Goal: Task Accomplishment & Management: Use online tool/utility

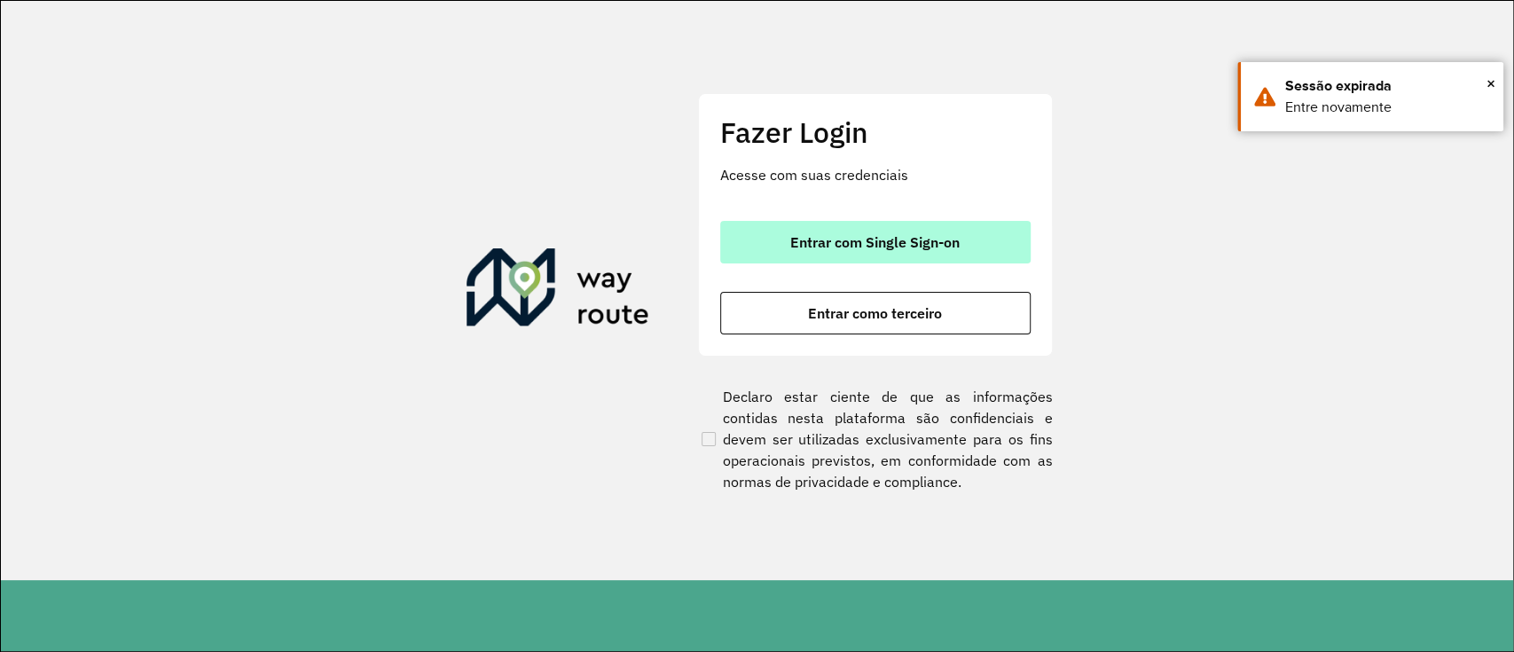
click at [821, 247] on span "Entrar com Single Sign-on" at bounding box center [874, 242] width 169 height 14
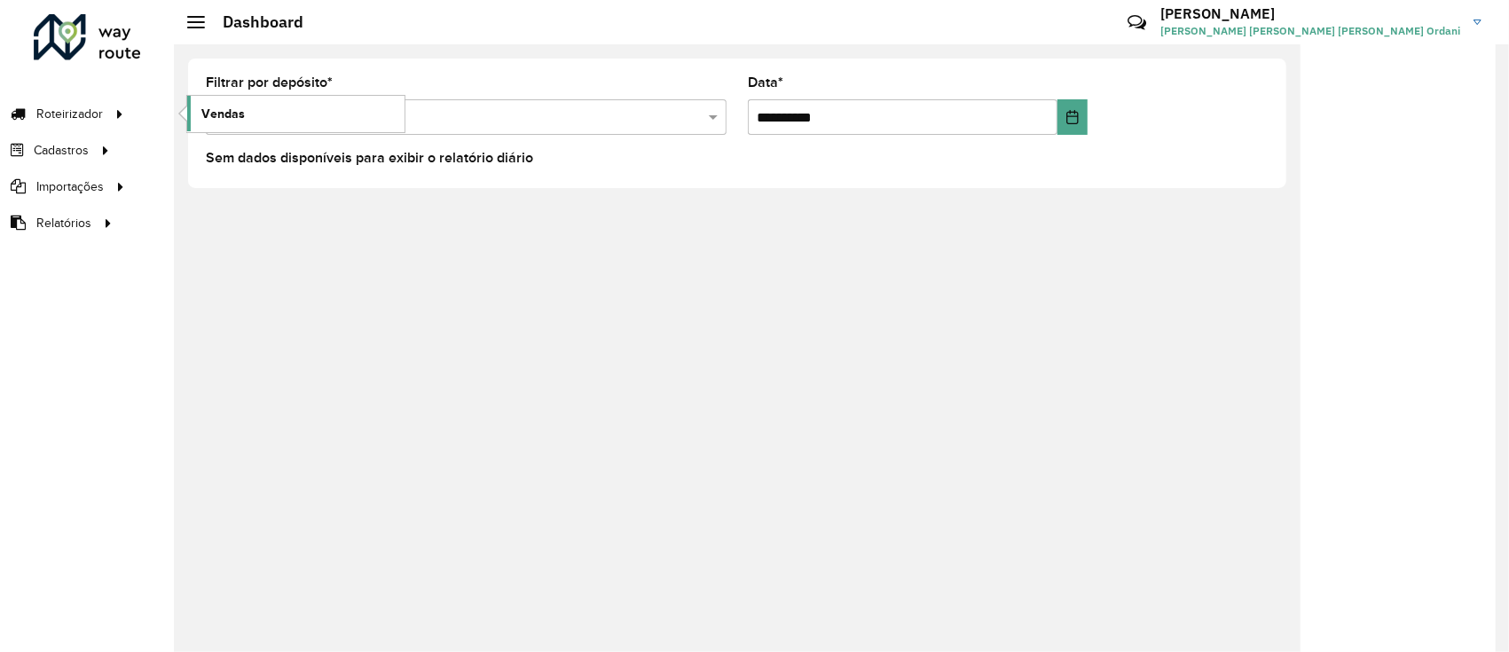
click at [264, 110] on link "Vendas" at bounding box center [295, 113] width 217 height 35
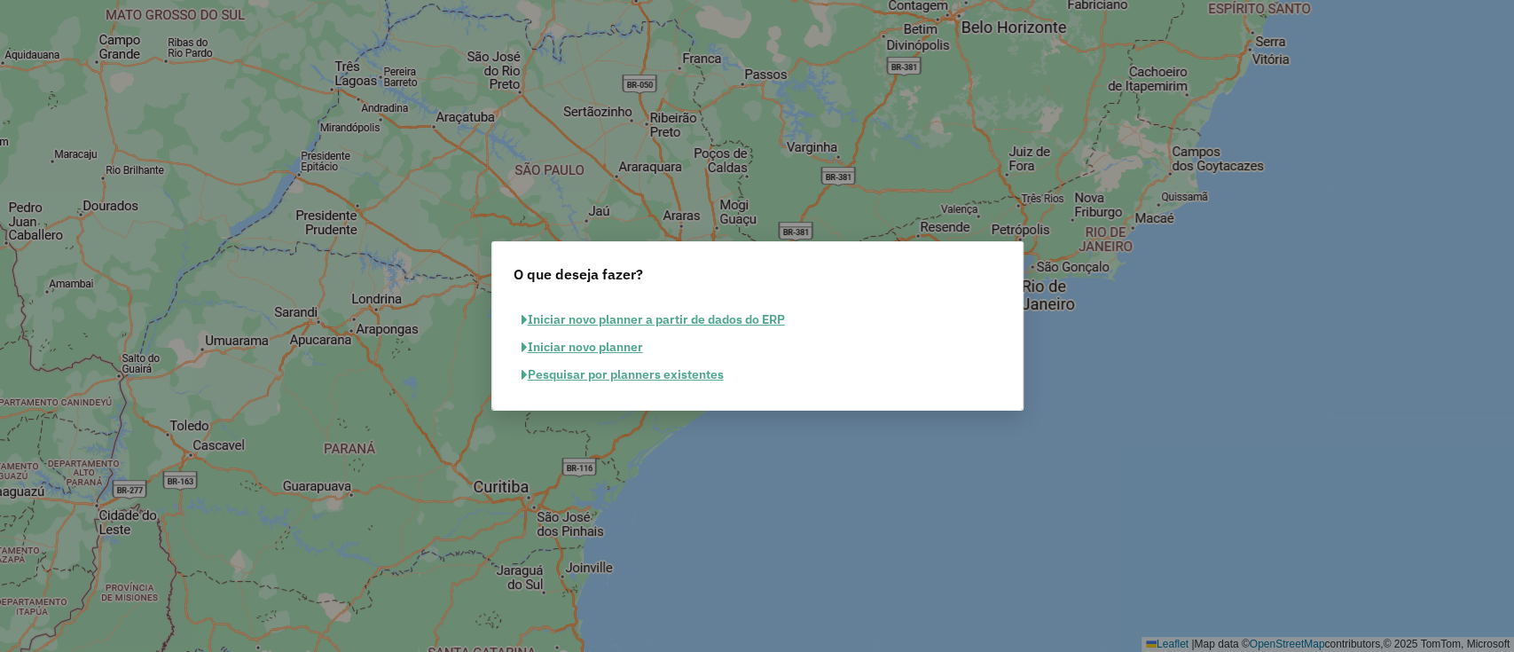
click at [650, 381] on button "Pesquisar por planners existentes" at bounding box center [623, 374] width 218 height 27
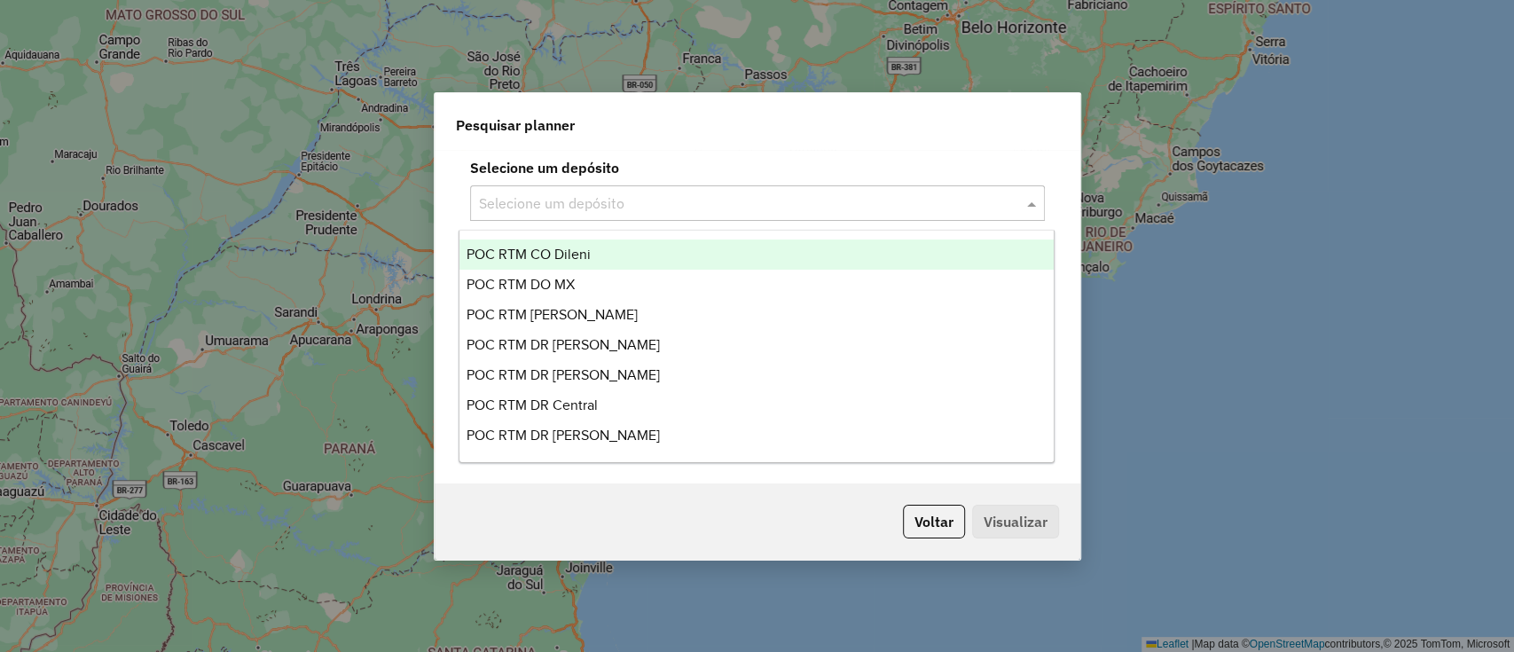
click at [589, 200] on input "text" at bounding box center [740, 203] width 522 height 21
click at [611, 257] on div "POC RTM CO Dileni" at bounding box center [756, 254] width 594 height 30
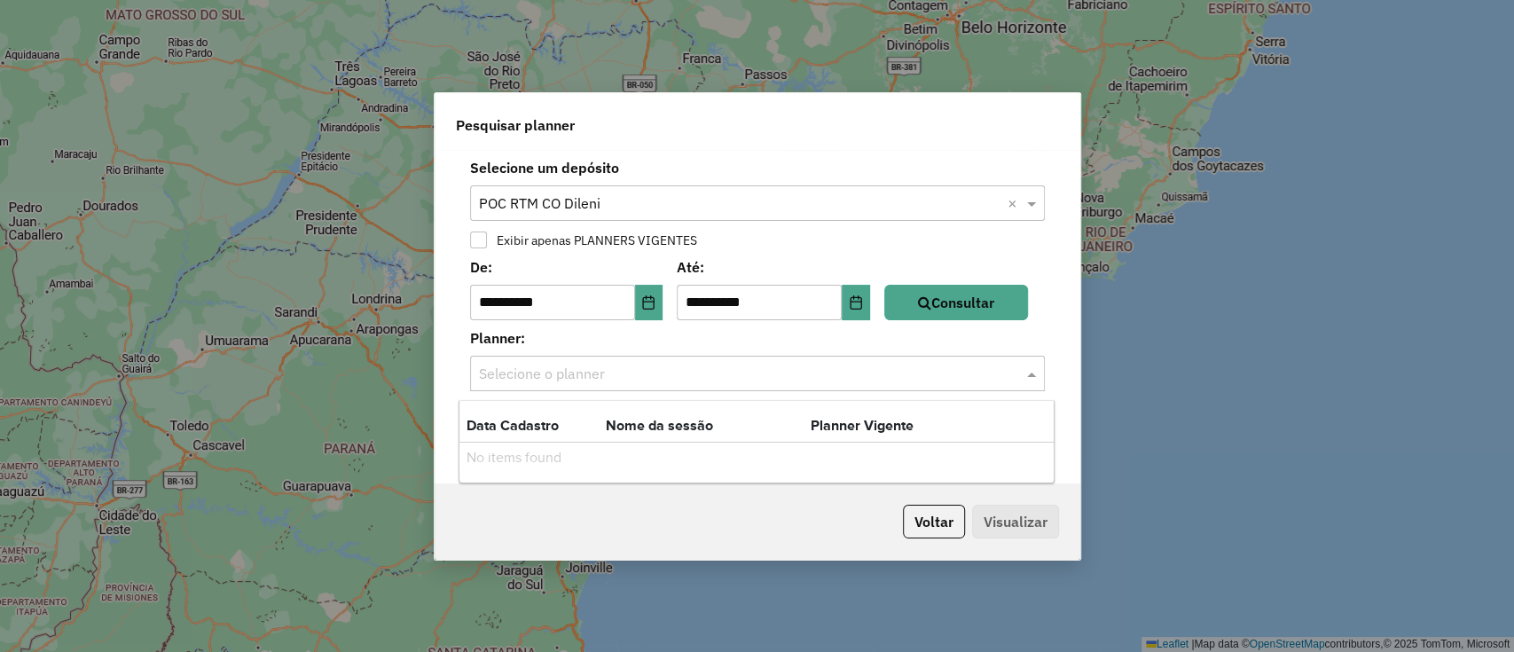
click at [974, 365] on input "text" at bounding box center [740, 374] width 522 height 21
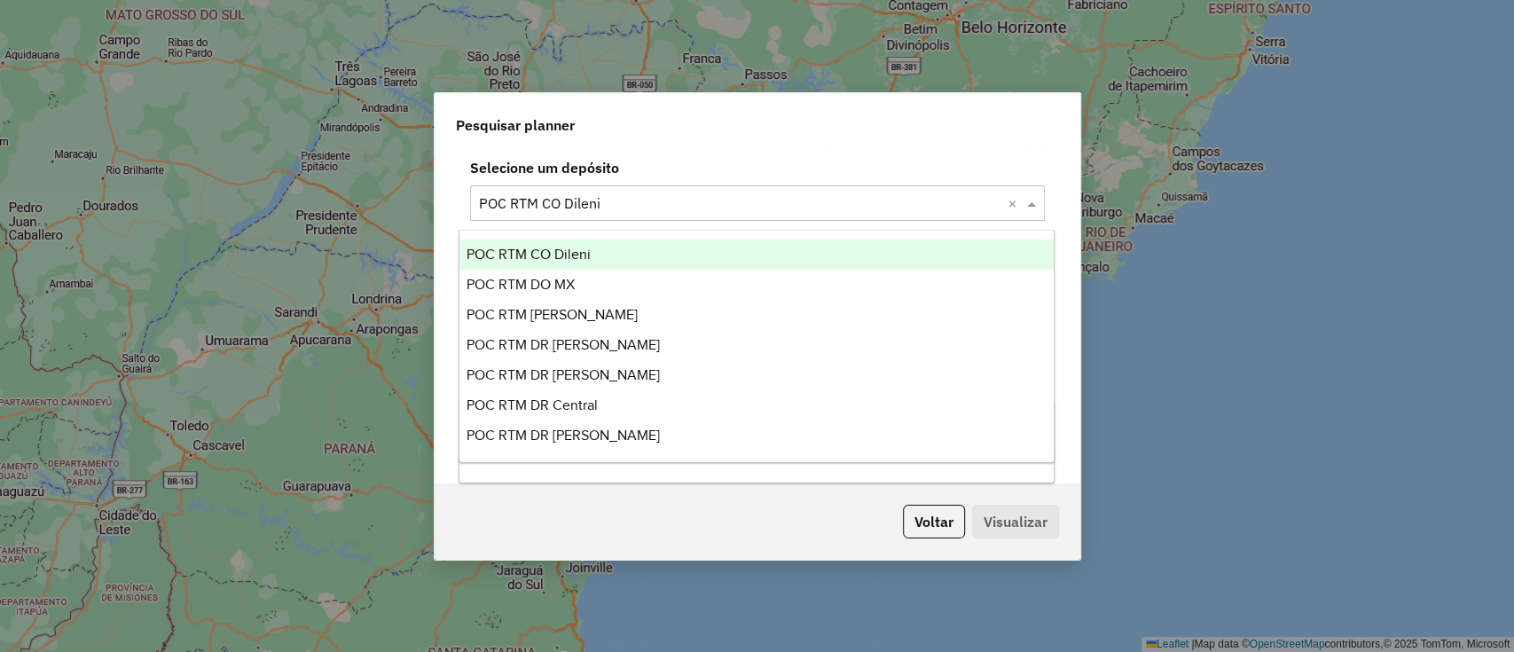
click at [752, 194] on input "text" at bounding box center [740, 203] width 522 height 21
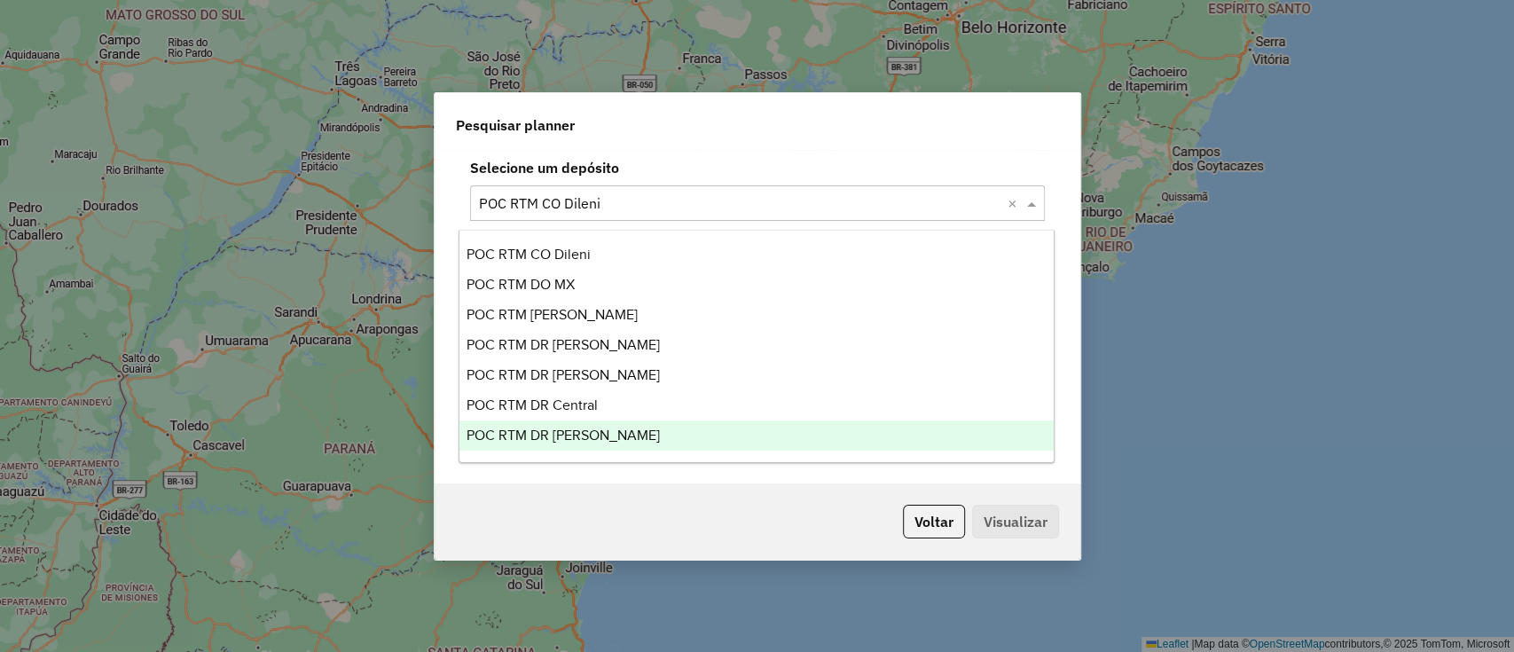
click at [639, 437] on div "POC RTM DR Samana" at bounding box center [756, 435] width 594 height 30
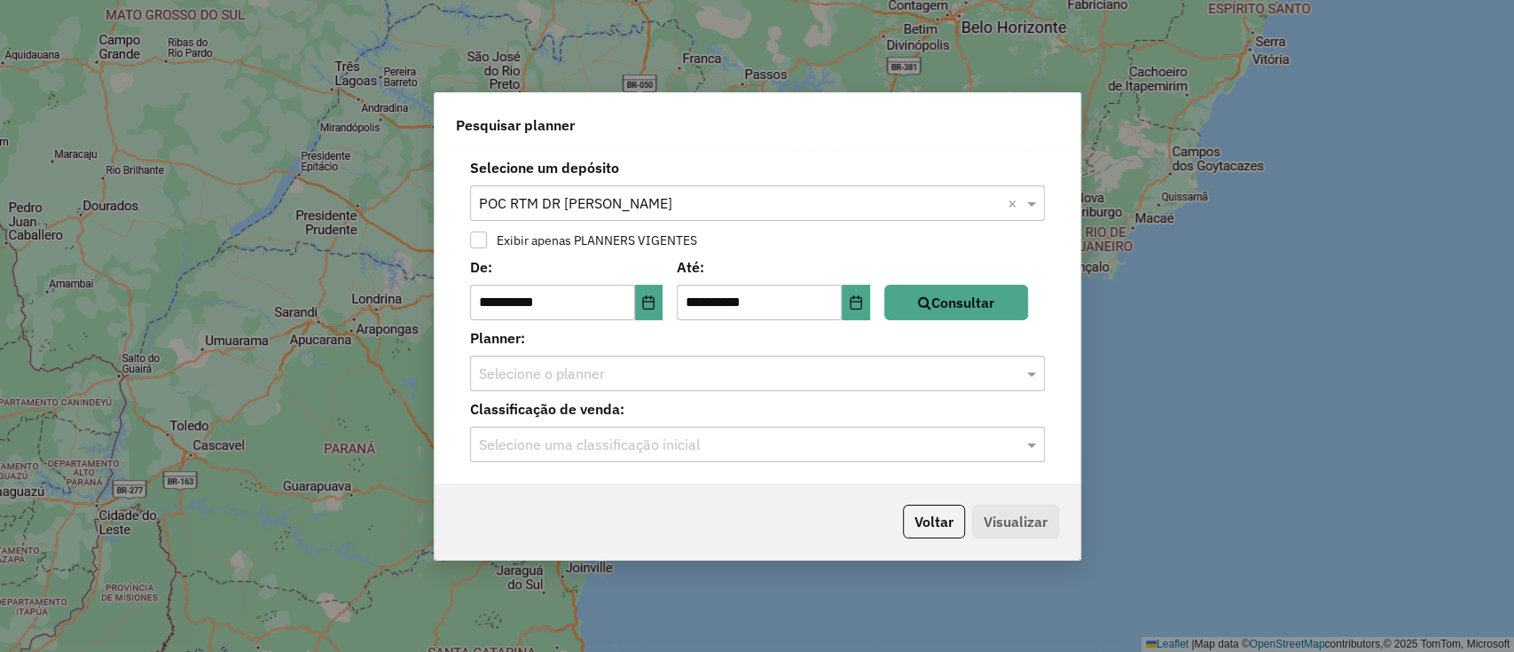
click at [1005, 376] on div at bounding box center [757, 373] width 575 height 23
click at [949, 380] on input "text" at bounding box center [740, 374] width 522 height 21
